Goal: Obtain resource: Download file/media

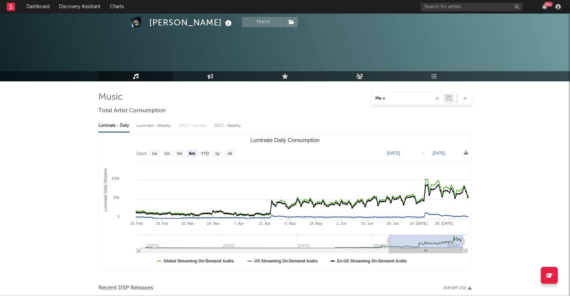
select select "6m"
select select "All"
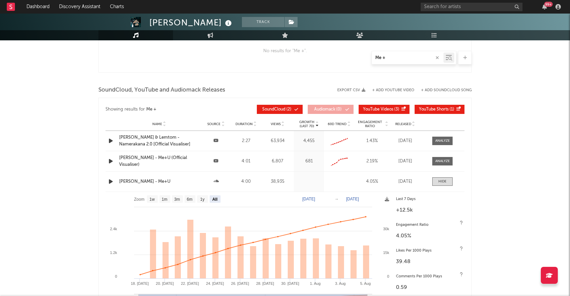
click at [359, 198] on text "[DATE]" at bounding box center [352, 199] width 13 height 5
click at [372, 198] on input "[DATE]" at bounding box center [356, 199] width 32 height 7
click at [171, 184] on div "[PERSON_NAME] - Me+U" at bounding box center [159, 182] width 80 height 7
click at [171, 187] on div "Name [PERSON_NAME] - Me+U Source Duration 4:00 Views 38,935 Growth (Last 7d) 60…" at bounding box center [285, 182] width 359 height 20
click at [180, 180] on div "[PERSON_NAME] - Me+U" at bounding box center [159, 182] width 80 height 7
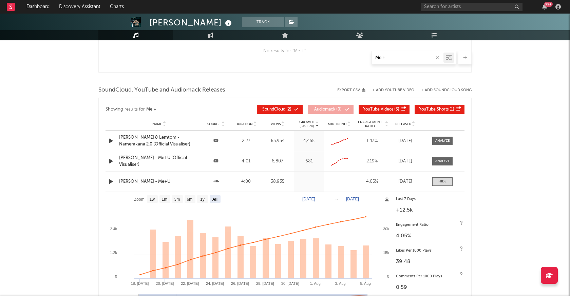
drag, startPoint x: 414, startPoint y: 57, endPoint x: 289, endPoint y: 54, distance: 125.3
click at [300, 54] on div "Me +" at bounding box center [284, 58] width 373 height 14
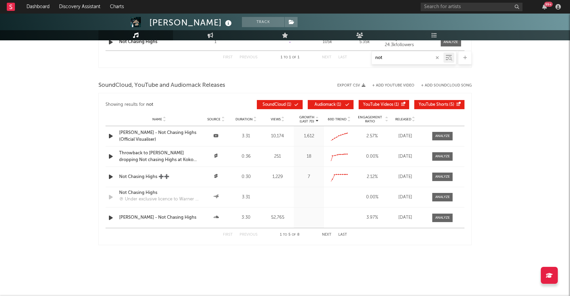
scroll to position [506, 0]
type input "not [PERSON_NAME]"
click at [193, 215] on div "[PERSON_NAME] - Not Chasing Highs" at bounding box center [159, 217] width 80 height 7
click at [444, 220] on div at bounding box center [442, 218] width 15 height 5
select select "All"
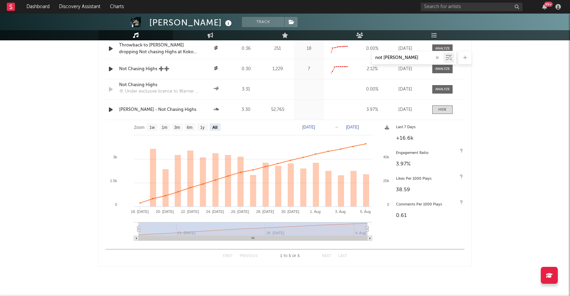
scroll to position [626, 0]
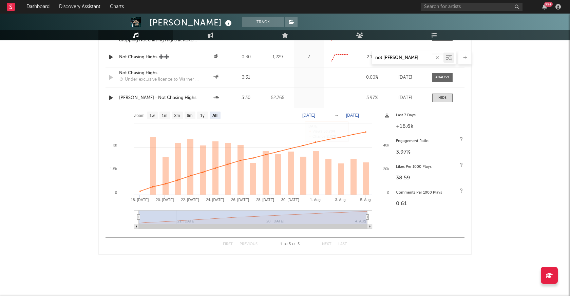
click at [354, 116] on text "[DATE]" at bounding box center [352, 115] width 13 height 5
click at [375, 122] on rect at bounding box center [249, 171] width 287 height 126
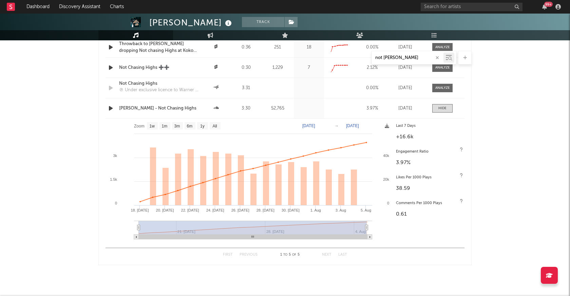
scroll to position [620, 0]
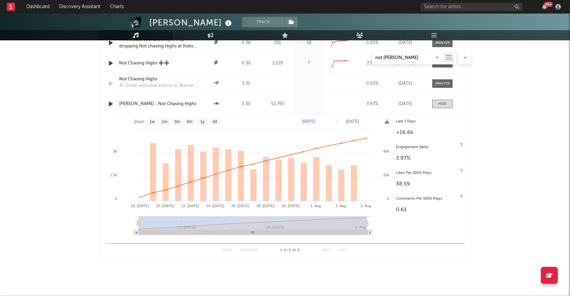
click at [387, 123] on icon at bounding box center [387, 121] width 4 height 4
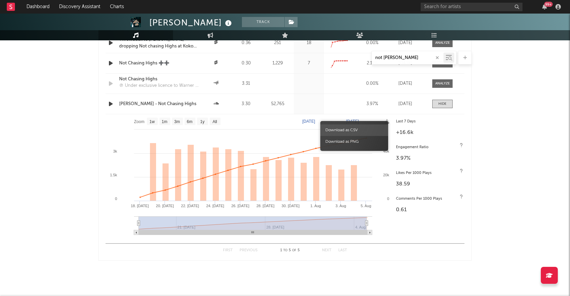
click at [370, 129] on span "Download as CSV" at bounding box center [354, 131] width 68 height 12
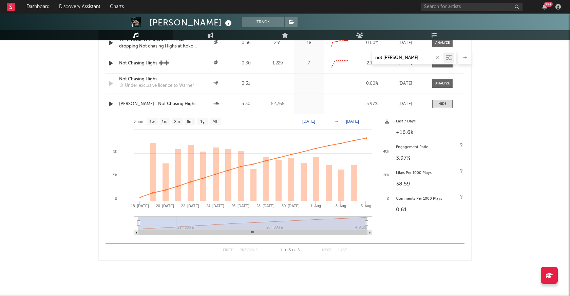
drag, startPoint x: 370, startPoint y: 129, endPoint x: 493, endPoint y: 100, distance: 126.5
click at [157, 110] on div "Name [PERSON_NAME] - Not Chasing Highs Source Duration 3:30 Views 52,765 Growth…" at bounding box center [285, 104] width 359 height 20
click at [153, 104] on div "[PERSON_NAME] - Not Chasing Highs" at bounding box center [159, 104] width 80 height 7
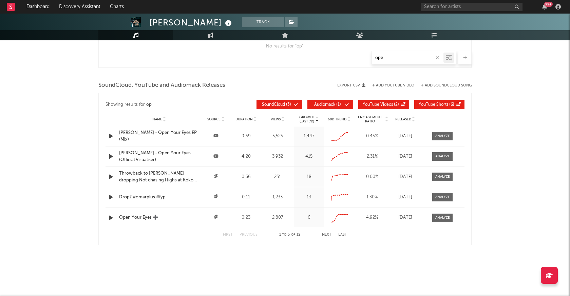
scroll to position [620, 0]
click at [328, 233] on button "Next" at bounding box center [327, 235] width 10 height 4
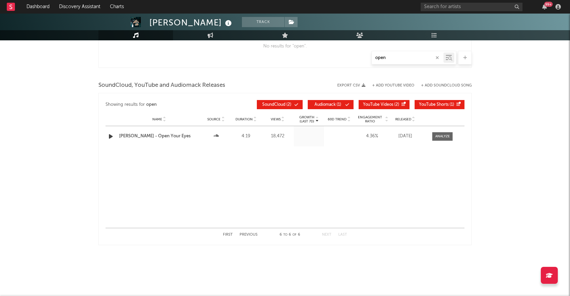
type input "open"
click at [193, 137] on div "[PERSON_NAME] - Open Your Eyes" at bounding box center [159, 136] width 80 height 7
click at [441, 133] on span at bounding box center [442, 136] width 20 height 8
select select "All"
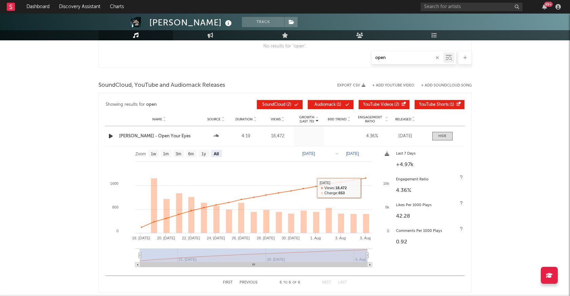
click at [385, 153] on icon at bounding box center [387, 154] width 4 height 4
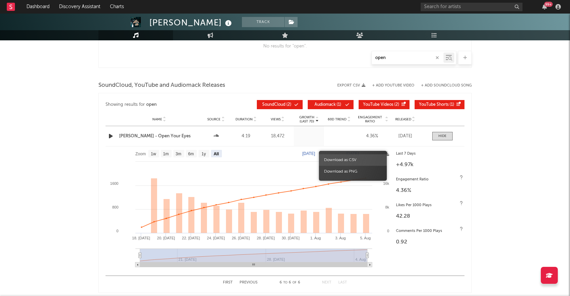
click at [367, 157] on span "Download as CSV" at bounding box center [353, 160] width 68 height 12
